Goal: Communication & Community: Answer question/provide support

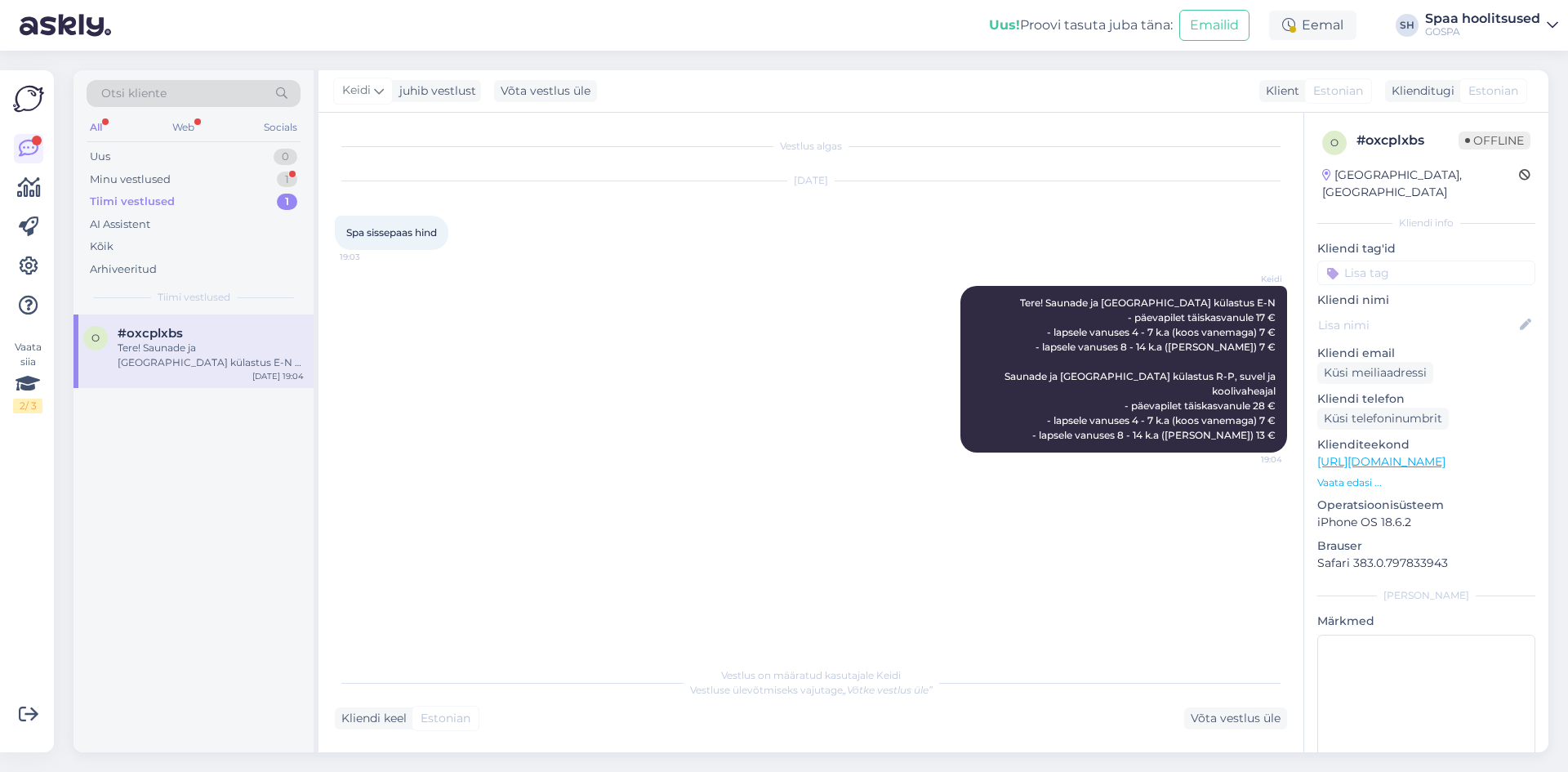
click at [228, 357] on div "Tere! Saunade ja [GEOGRAPHIC_DATA] külastus E-N - päevapilet täiskasvanule 17 €…" at bounding box center [211, 355] width 187 height 29
click at [144, 222] on div "AI Assistent" at bounding box center [120, 224] width 61 height 16
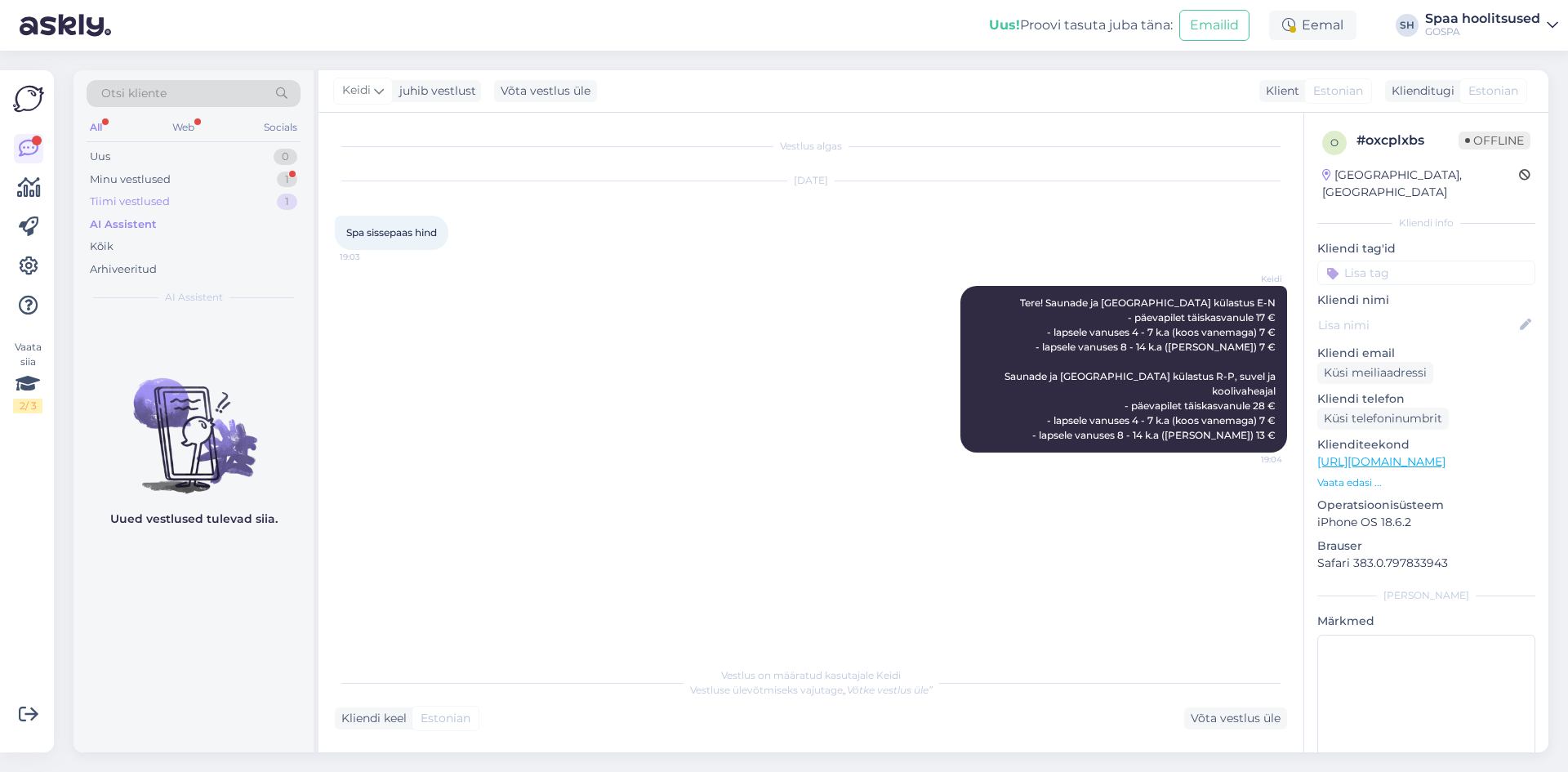
click at [143, 199] on div "Tiimi vestlused" at bounding box center [130, 202] width 80 height 16
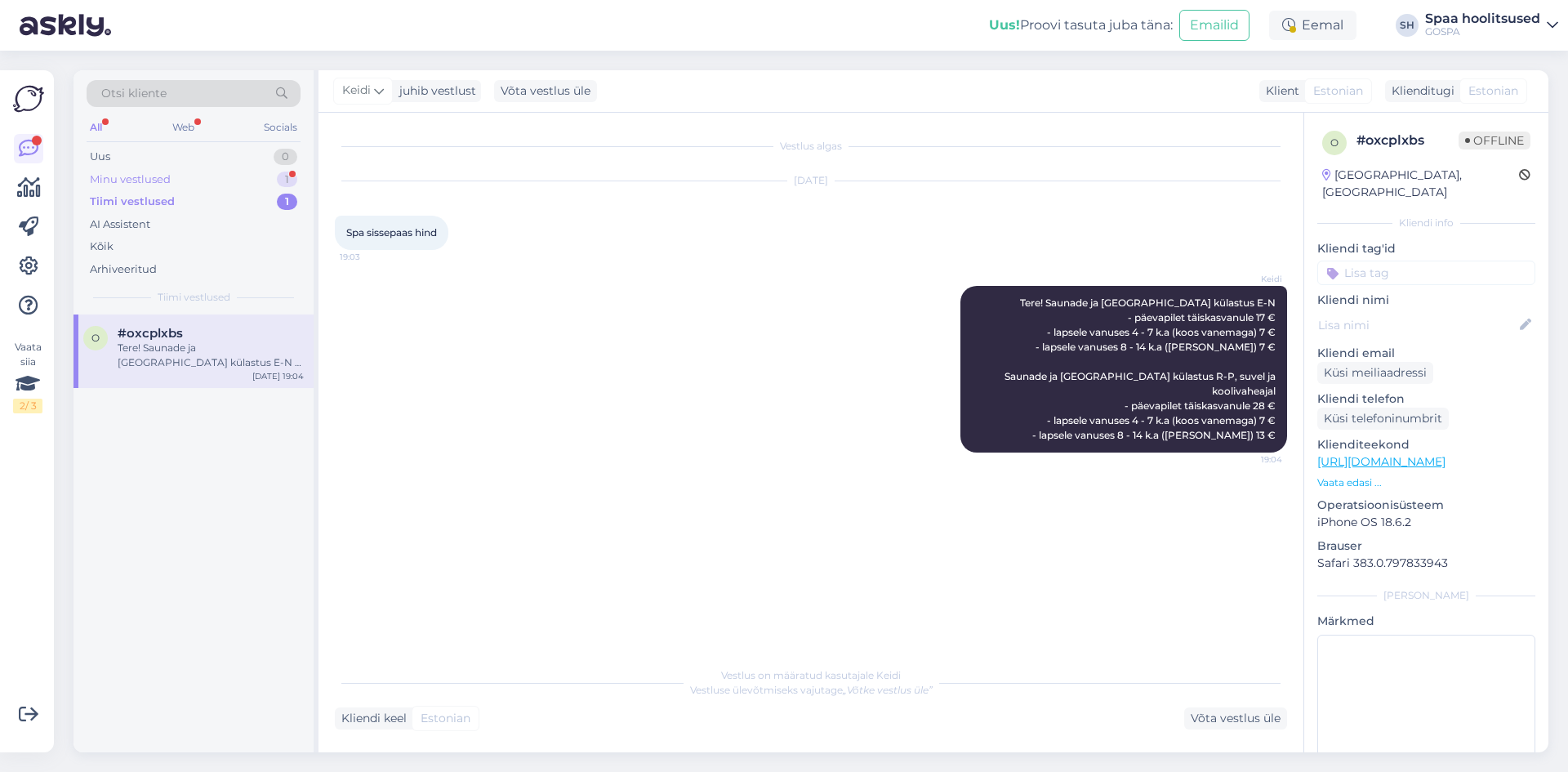
click at [145, 178] on div "Minu vestlused" at bounding box center [130, 179] width 81 height 16
click at [185, 337] on div "#pldtrico 1" at bounding box center [211, 333] width 187 height 14
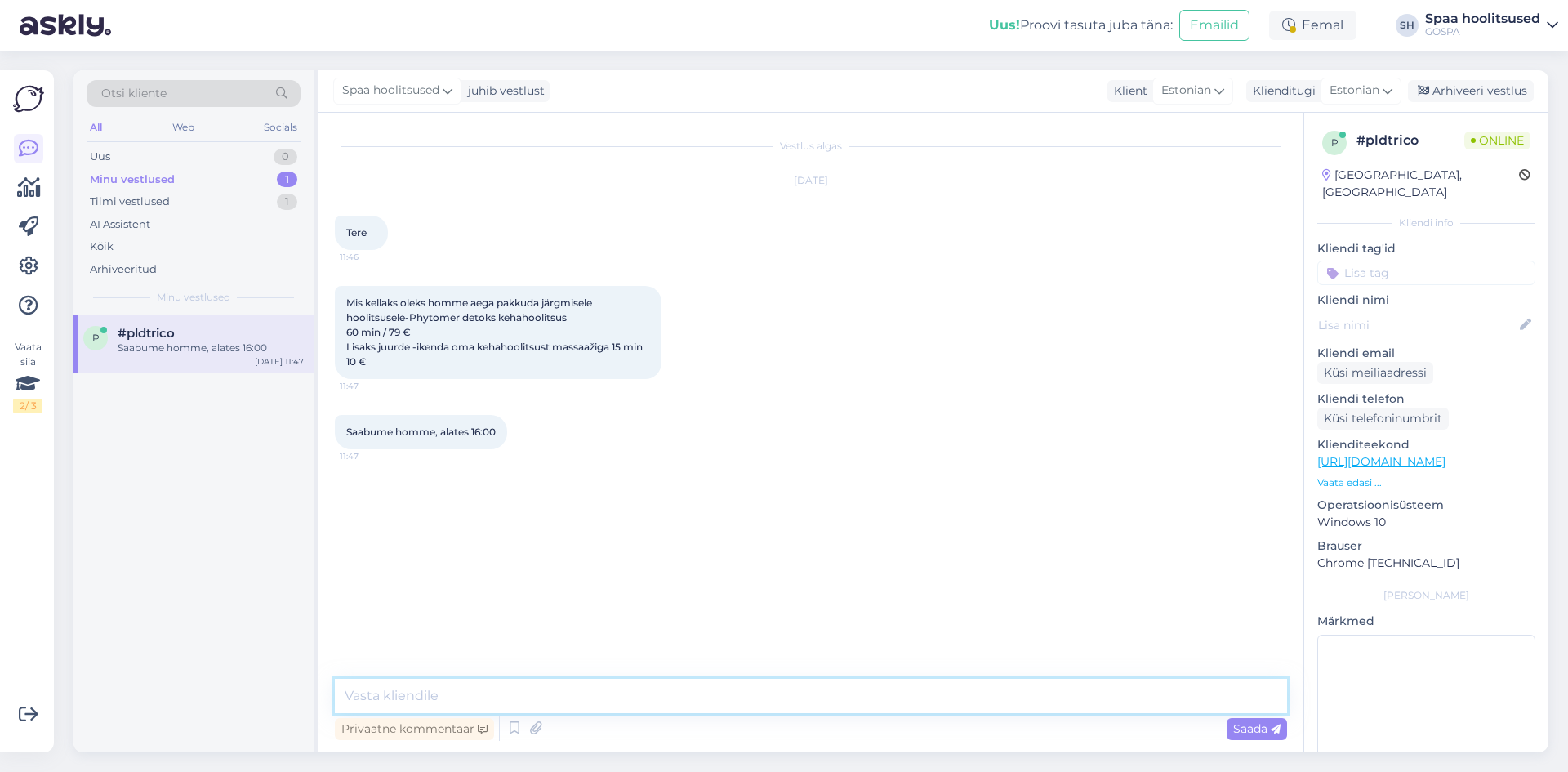
click at [444, 703] on textarea at bounding box center [810, 695] width 952 height 34
type textarea "Tere! Võimalus on homme 17:45 algusega"
click at [1256, 724] on span "Saada" at bounding box center [1256, 728] width 47 height 14
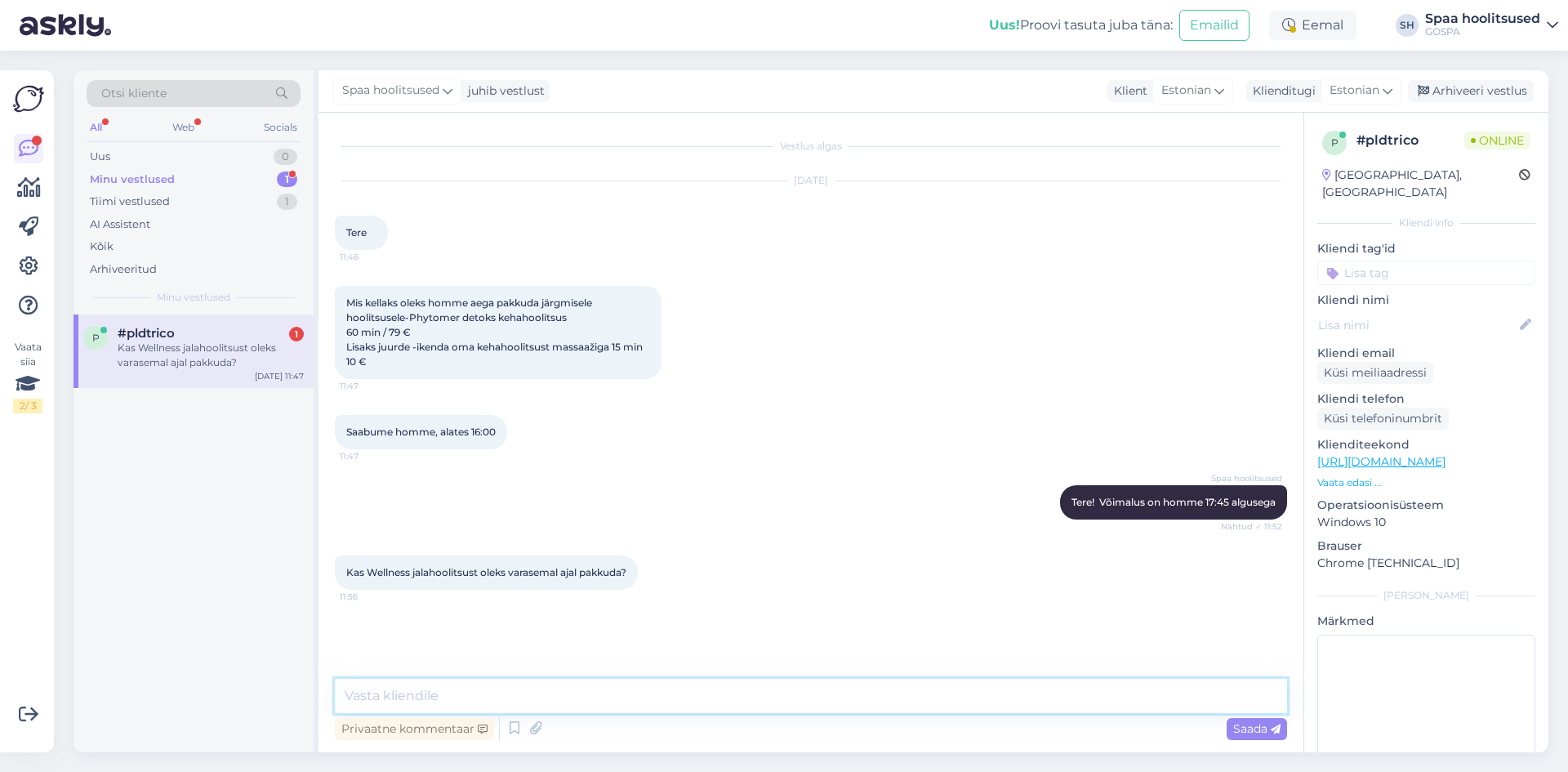
click at [424, 691] on textarea at bounding box center [810, 695] width 952 height 34
type textarea "Nii wellness jalahoolitsus kui ka Phytomer kehahoolitsus võivad olla nii 14:45 …"
click at [1239, 719] on div "Saada" at bounding box center [1257, 728] width 61 height 22
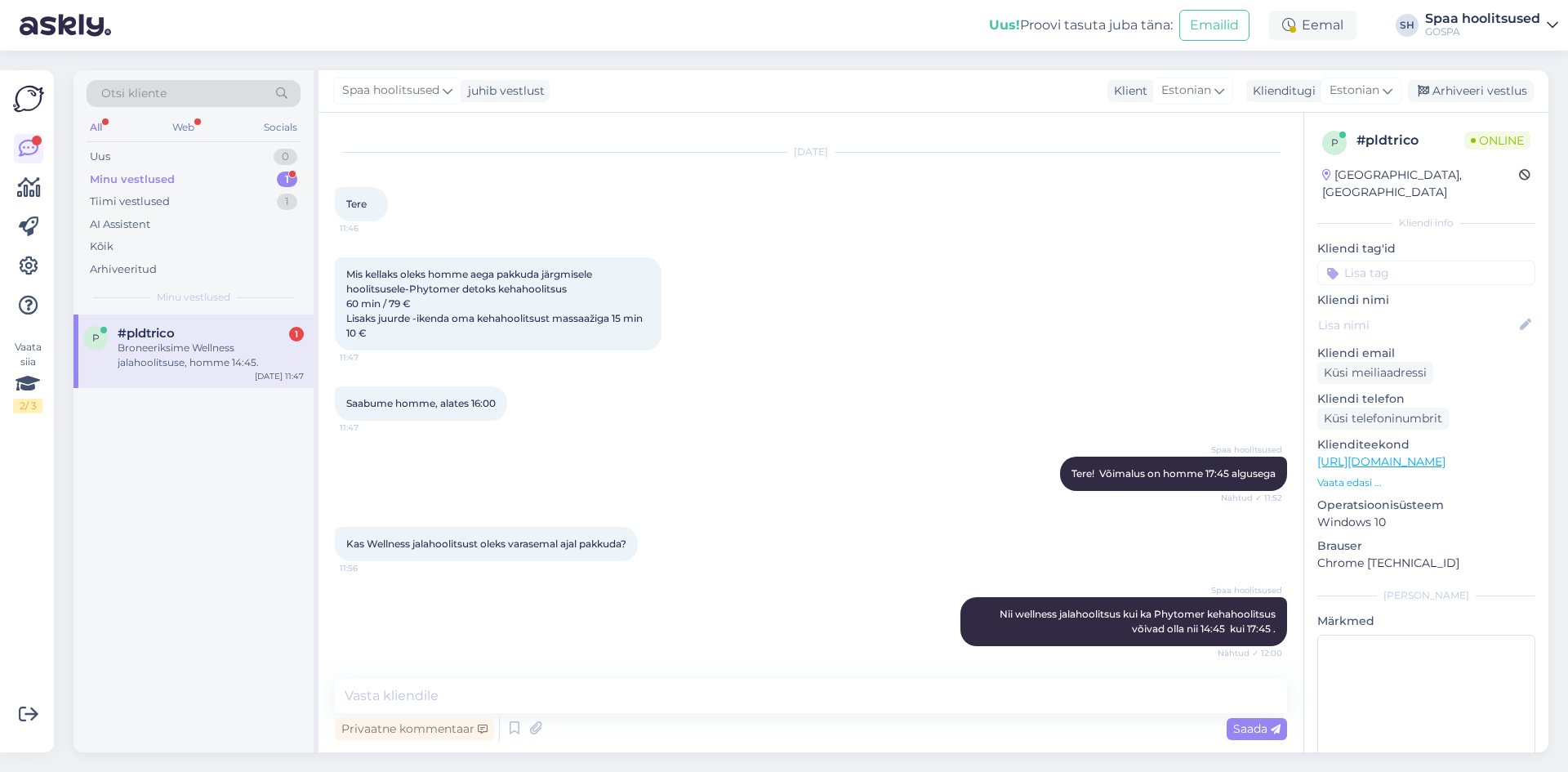
scroll to position [99, 0]
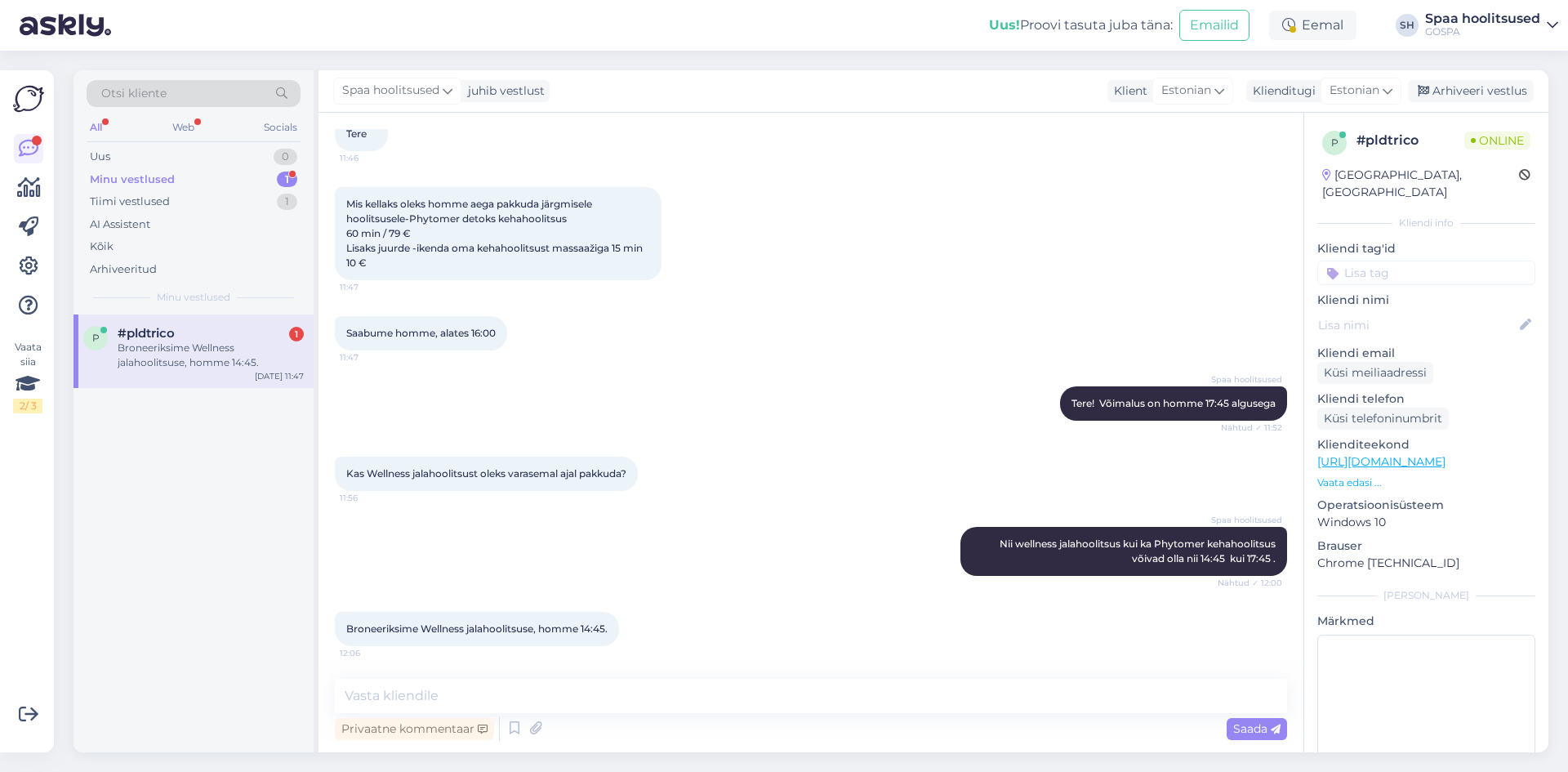
click at [152, 333] on span "#pldtrico" at bounding box center [146, 333] width 57 height 14
click at [440, 692] on textarea at bounding box center [810, 695] width 952 height 34
type textarea "[PERSON_NAME] nimele on hotelli broneering?"
click at [1249, 729] on span "Saada" at bounding box center [1256, 728] width 47 height 14
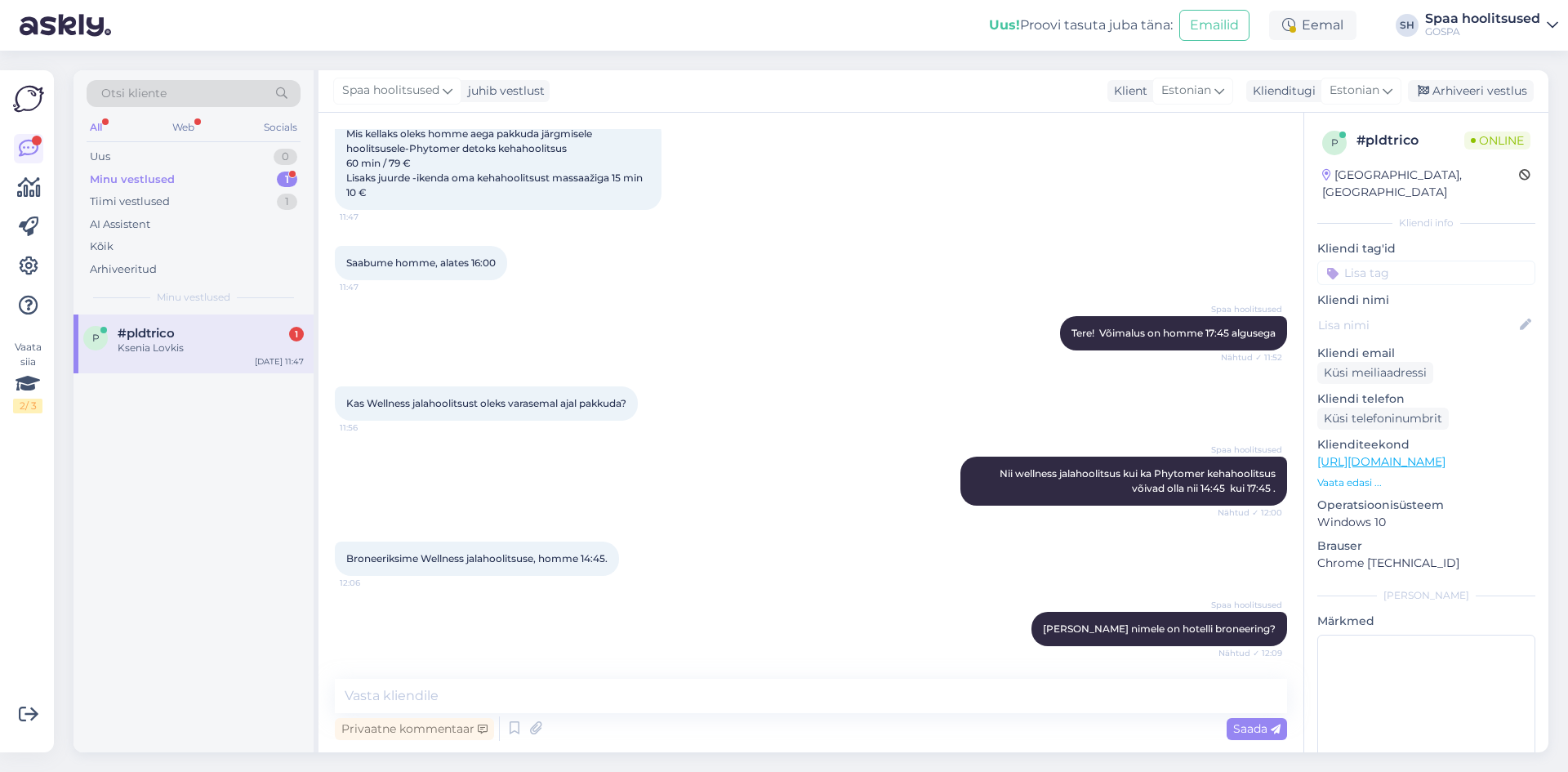
scroll to position [239, 0]
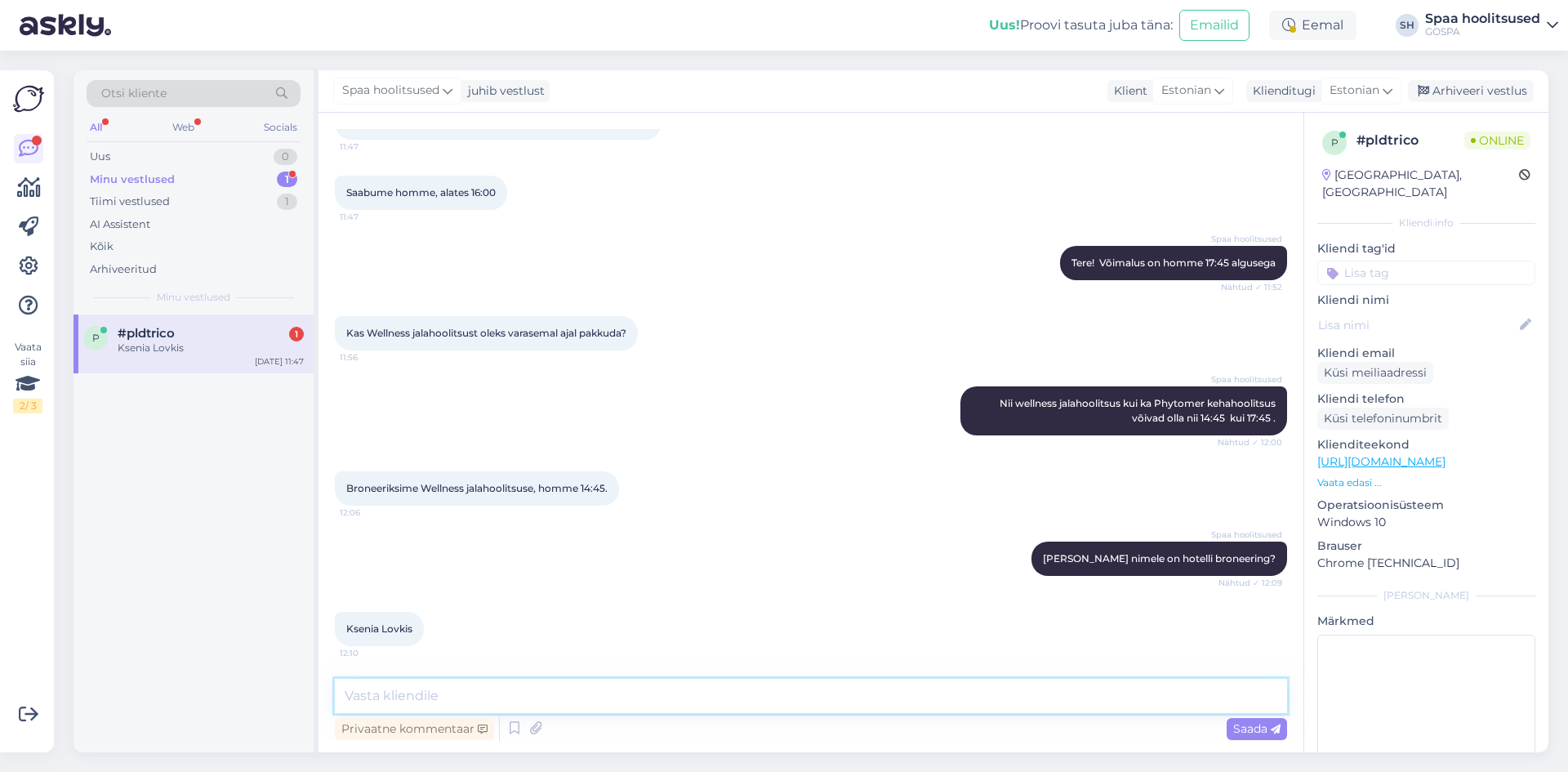
click at [492, 697] on textarea at bounding box center [810, 695] width 952 height 34
type textarea "Aitäh, broneering olemas . [DATE] 14.45 wellness jalahoolitsus"
click at [1254, 727] on span "Saada" at bounding box center [1256, 728] width 47 height 14
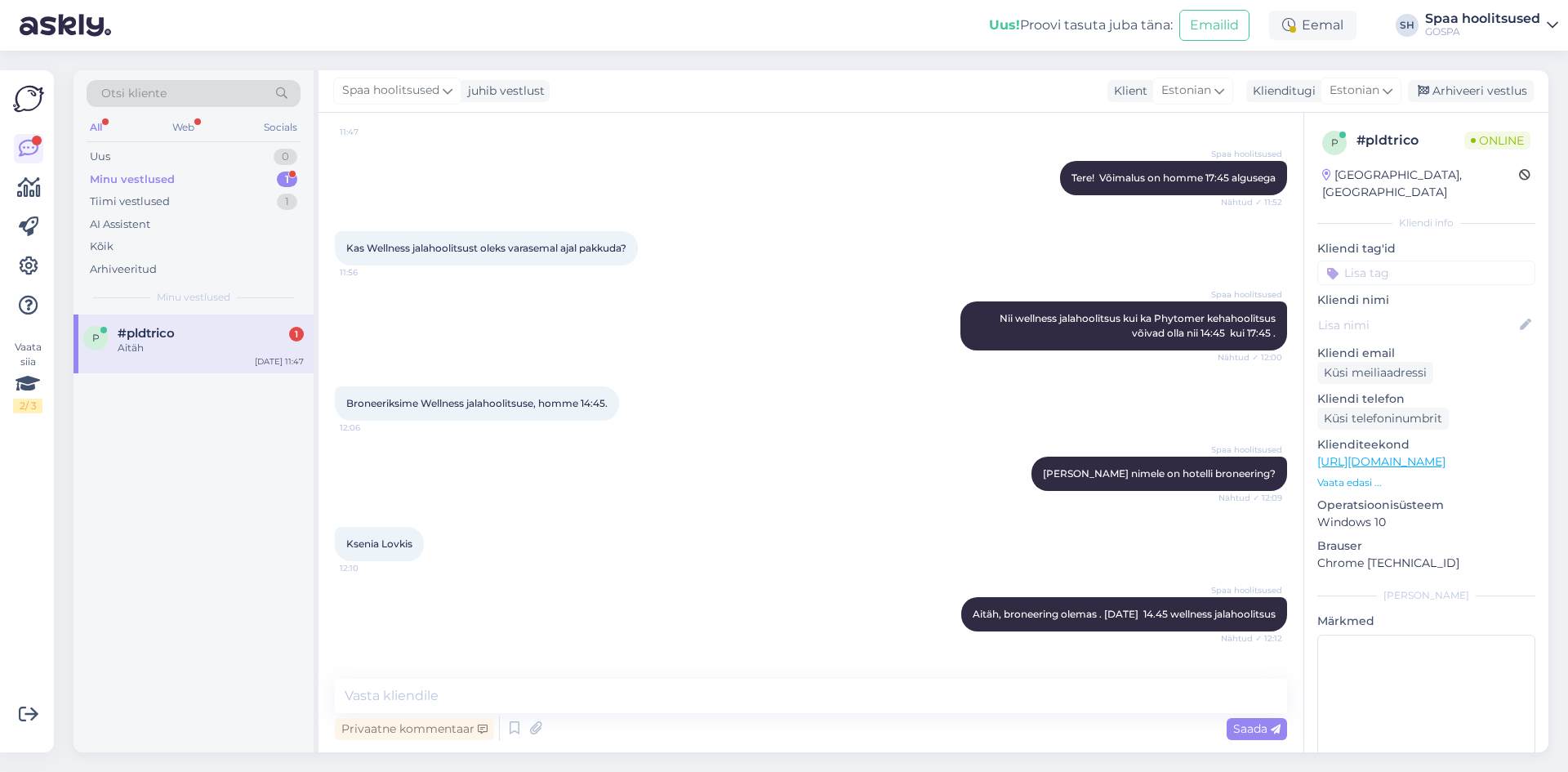
scroll to position [394, 0]
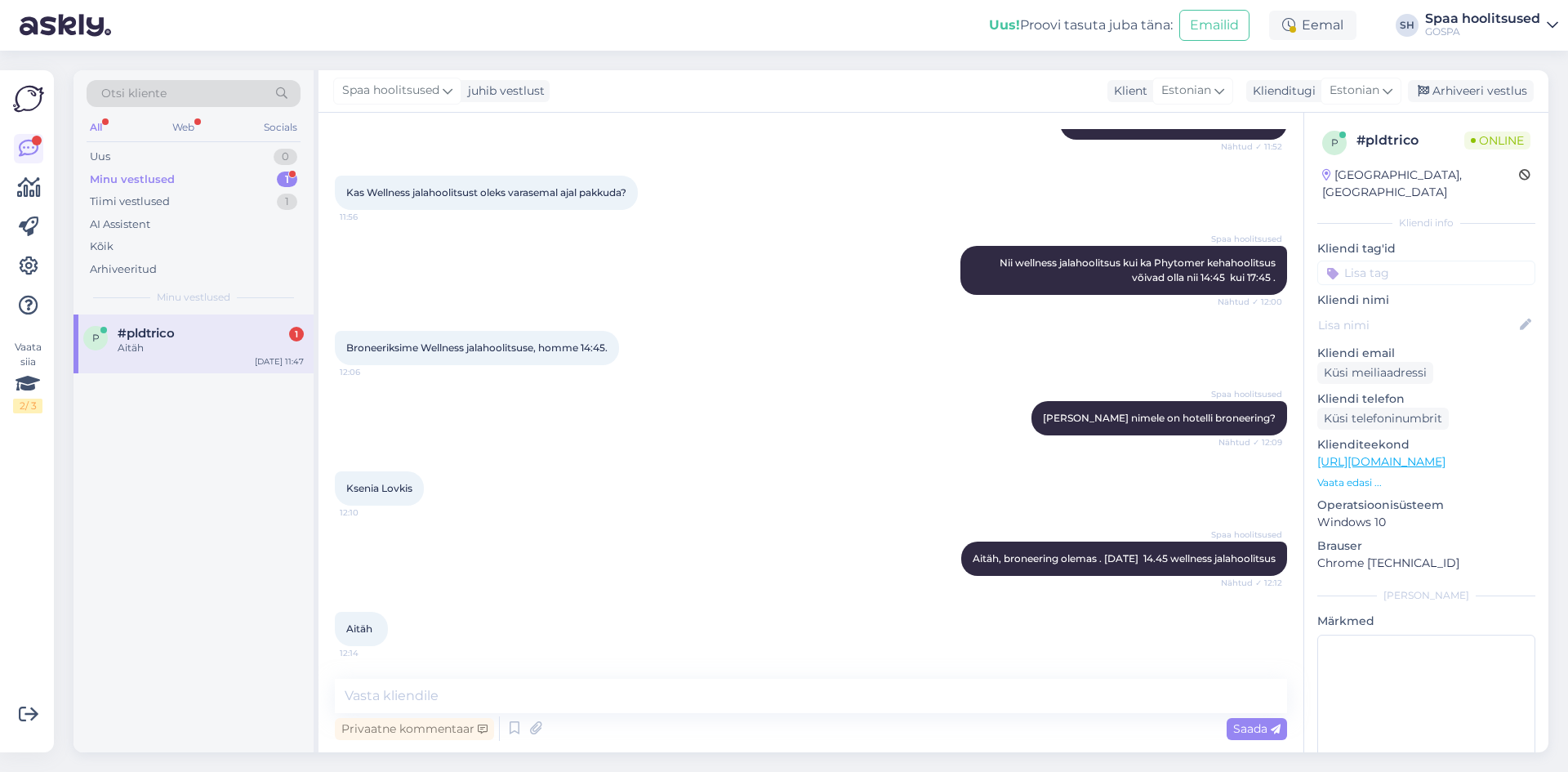
click at [235, 353] on div "Aitäh" at bounding box center [211, 348] width 187 height 14
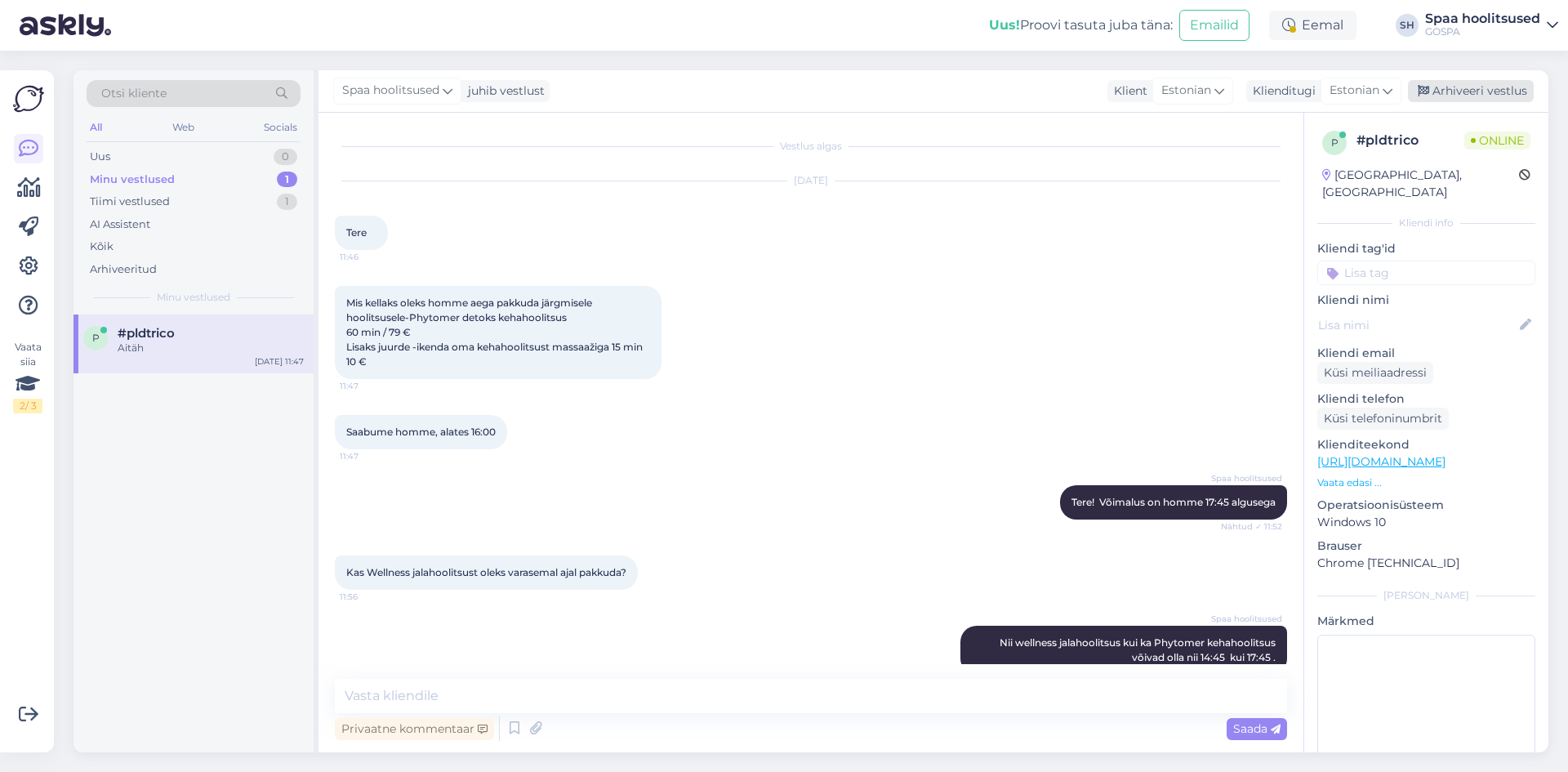
click at [1478, 91] on div "Arhiveeri vestlus" at bounding box center [1470, 91] width 126 height 22
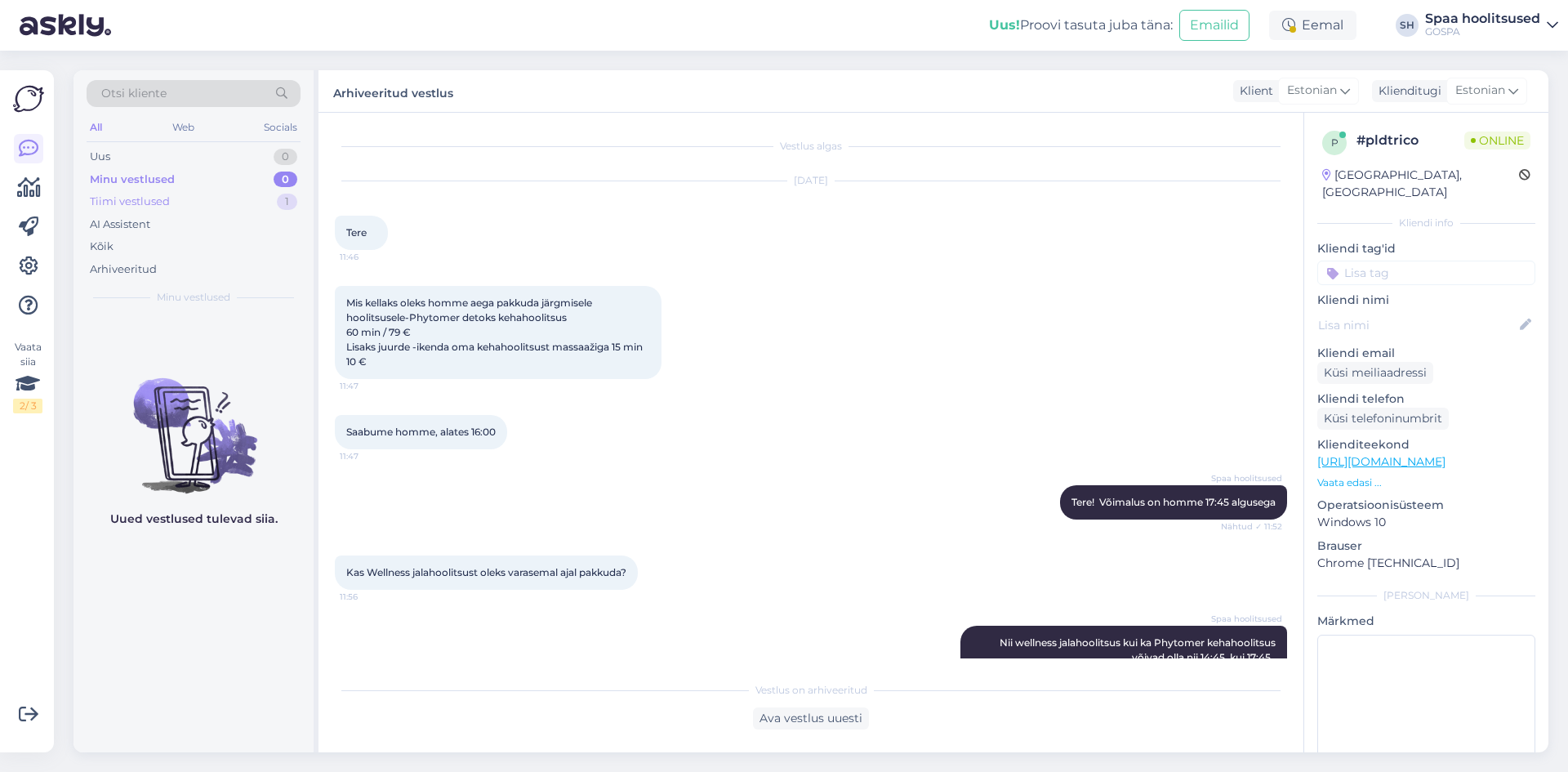
click at [142, 201] on div "Tiimi vestlused" at bounding box center [130, 202] width 80 height 16
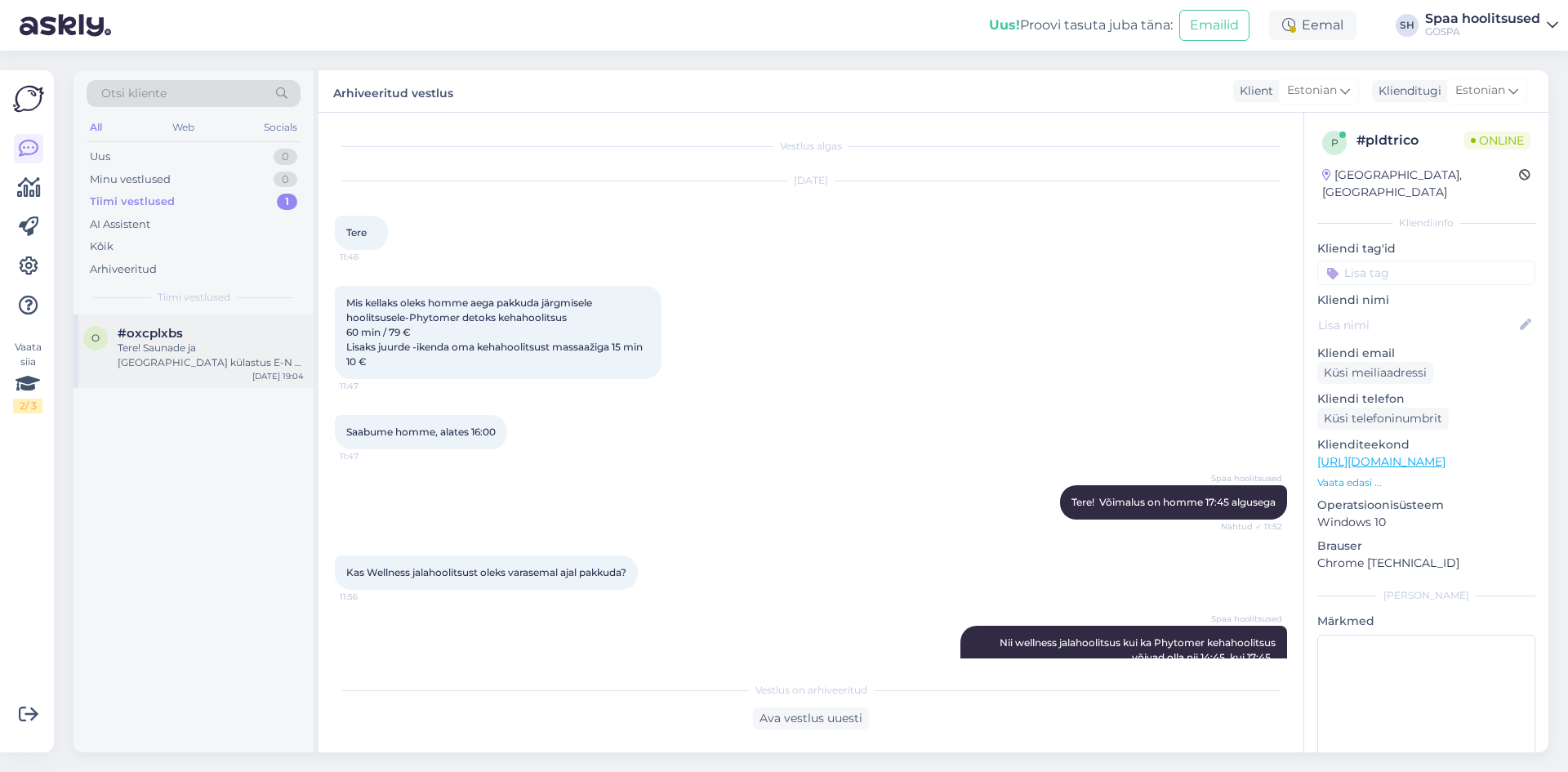
click at [164, 367] on div "Tere! Saunade ja [GEOGRAPHIC_DATA] külastus E-N - päevapilet täiskasvanule 17 €…" at bounding box center [211, 355] width 187 height 29
